Goal: Transaction & Acquisition: Purchase product/service

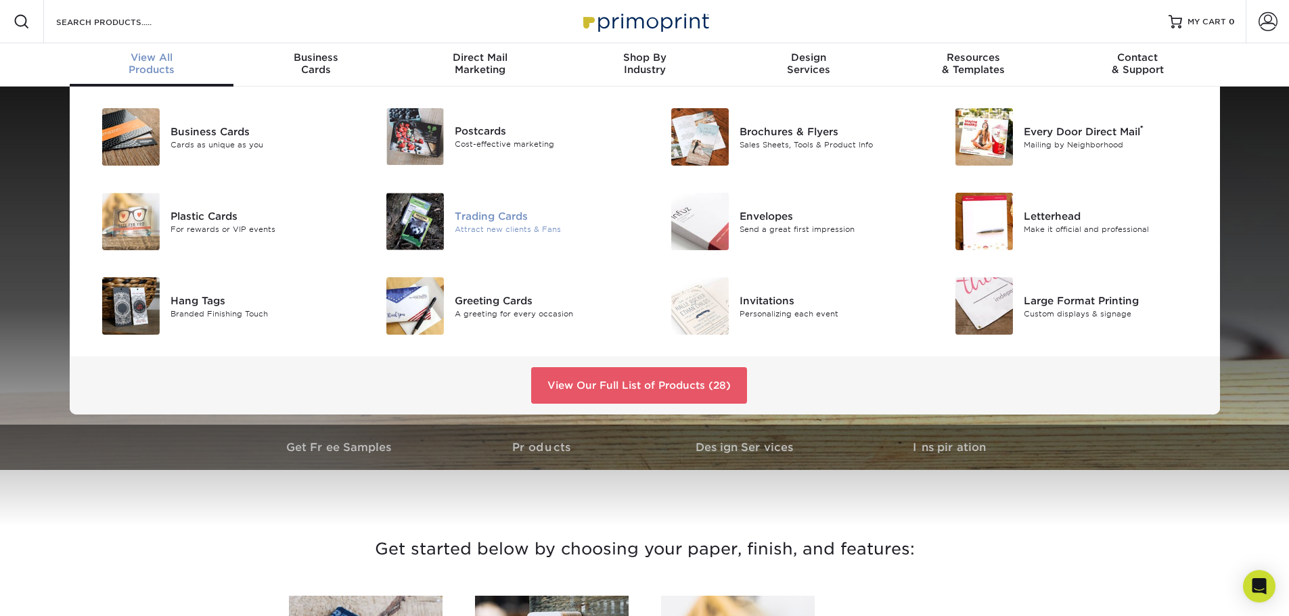
click at [464, 231] on div "Attract new clients & Fans" at bounding box center [544, 229] width 179 height 12
click at [495, 219] on div "Trading Cards" at bounding box center [544, 215] width 179 height 15
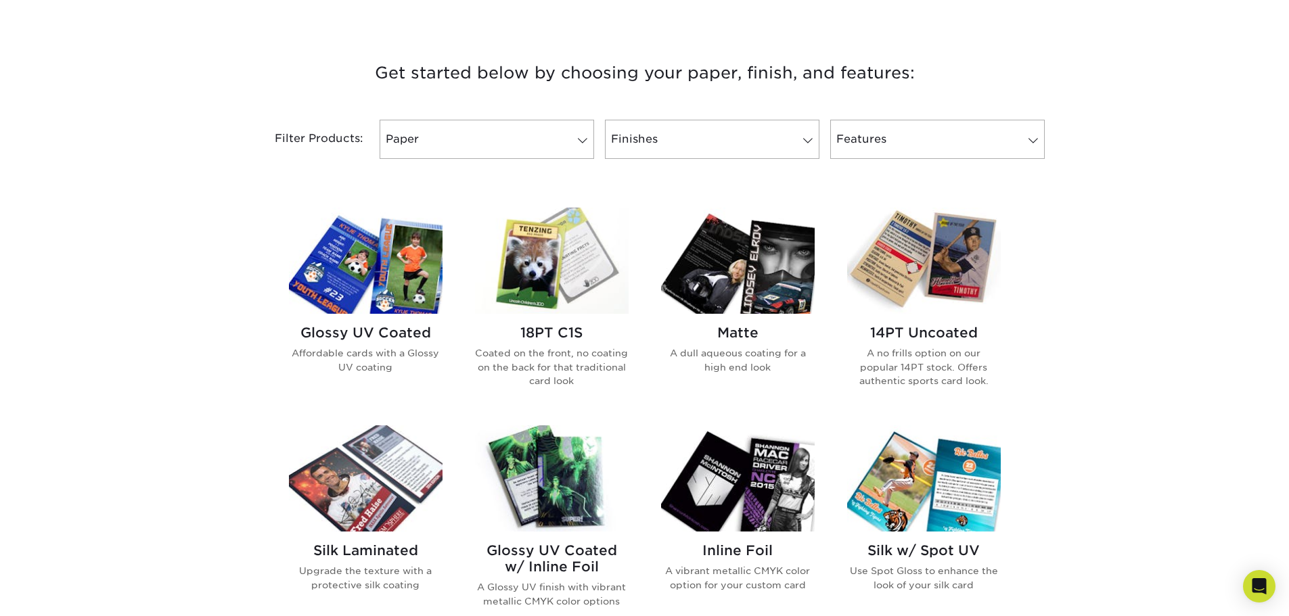
scroll to position [474, 0]
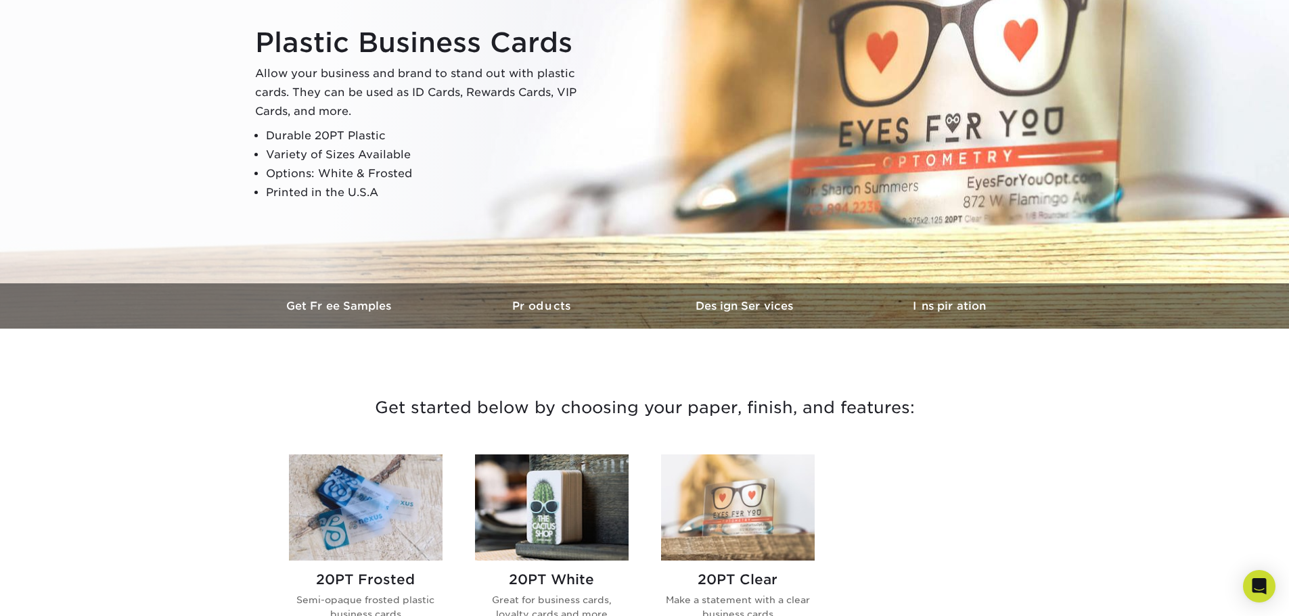
scroll to position [135, 0]
